Goal: Check status: Check status

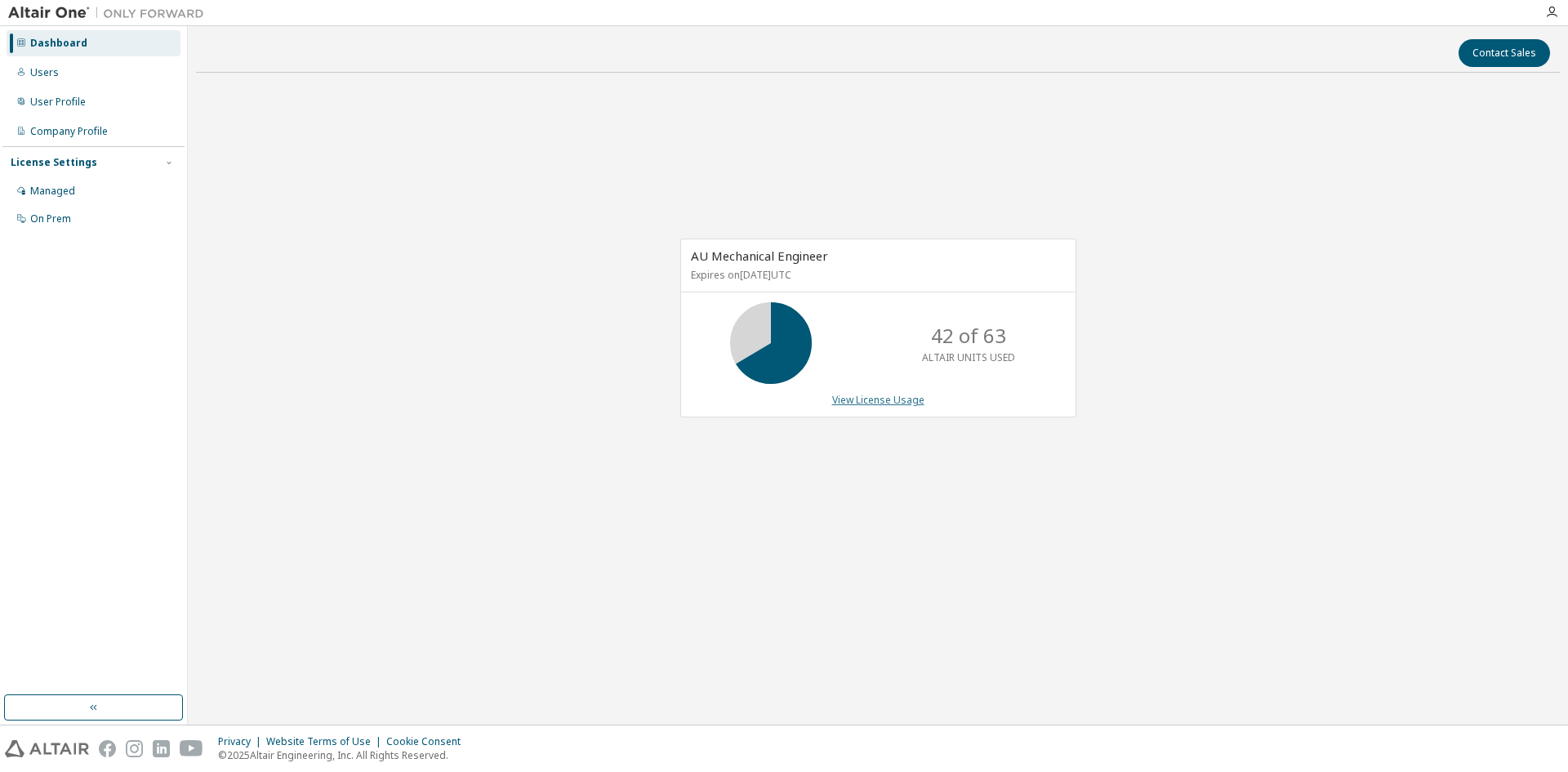
click at [860, 394] on link "View License Usage" at bounding box center [878, 400] width 92 height 14
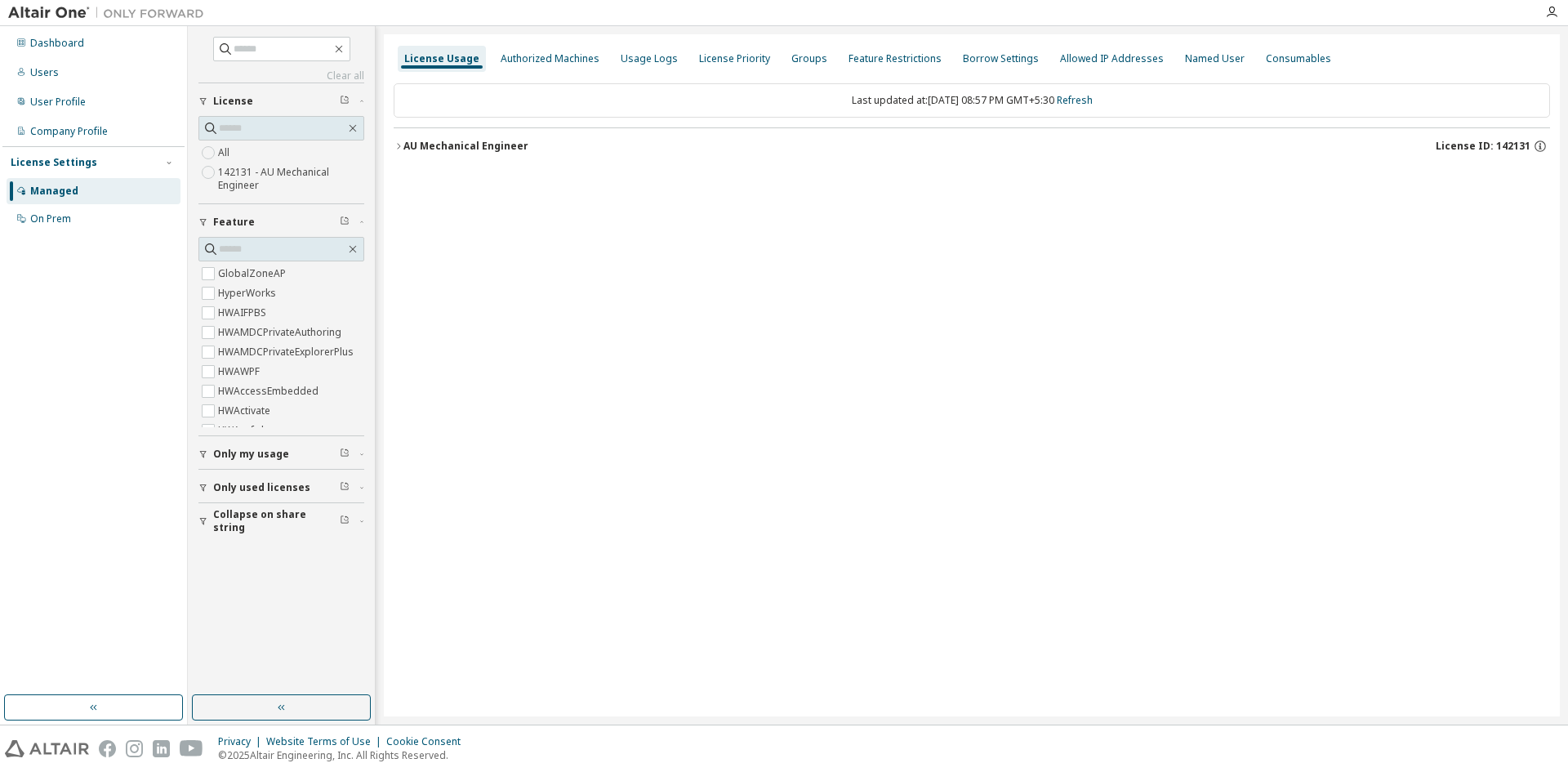
click at [441, 141] on div "AU Mechanical Engineer" at bounding box center [466, 146] width 125 height 13
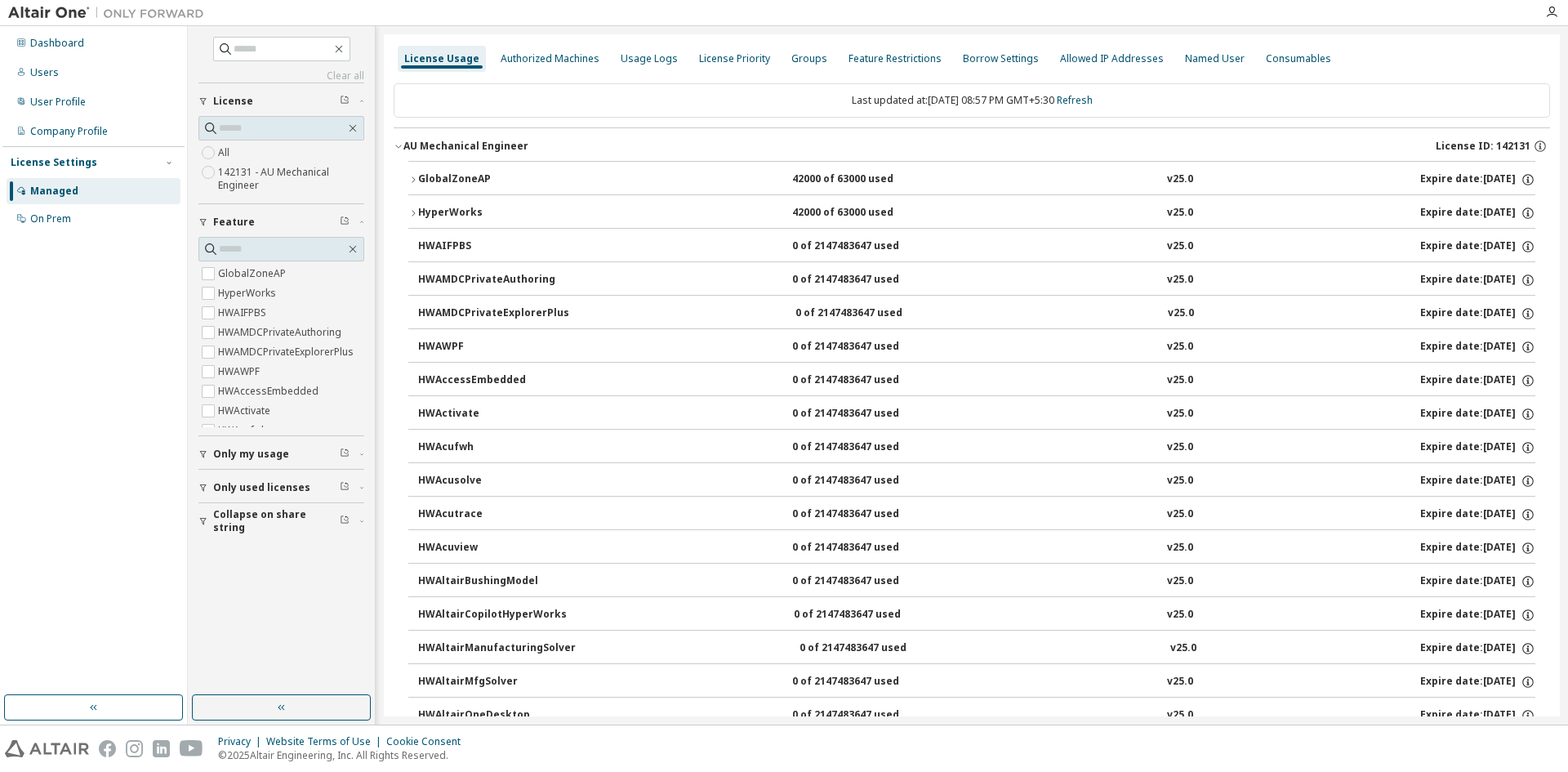
click at [493, 176] on div "GlobalZoneAP" at bounding box center [491, 179] width 147 height 14
